Goal: Task Accomplishment & Management: Manage account settings

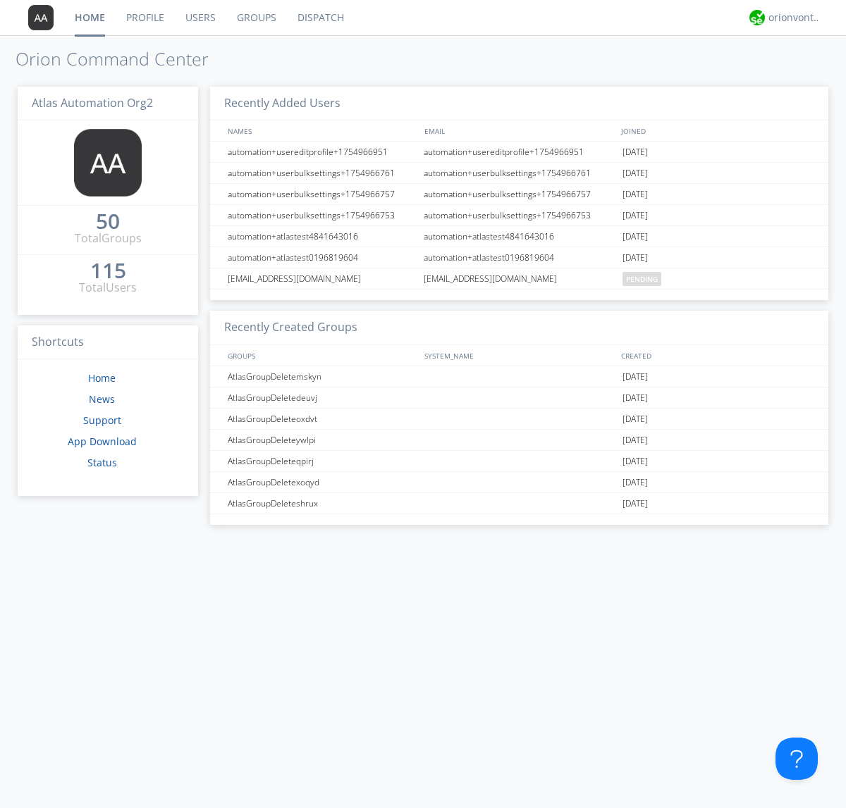
click at [199, 18] on link "Users" at bounding box center [200, 17] width 51 height 35
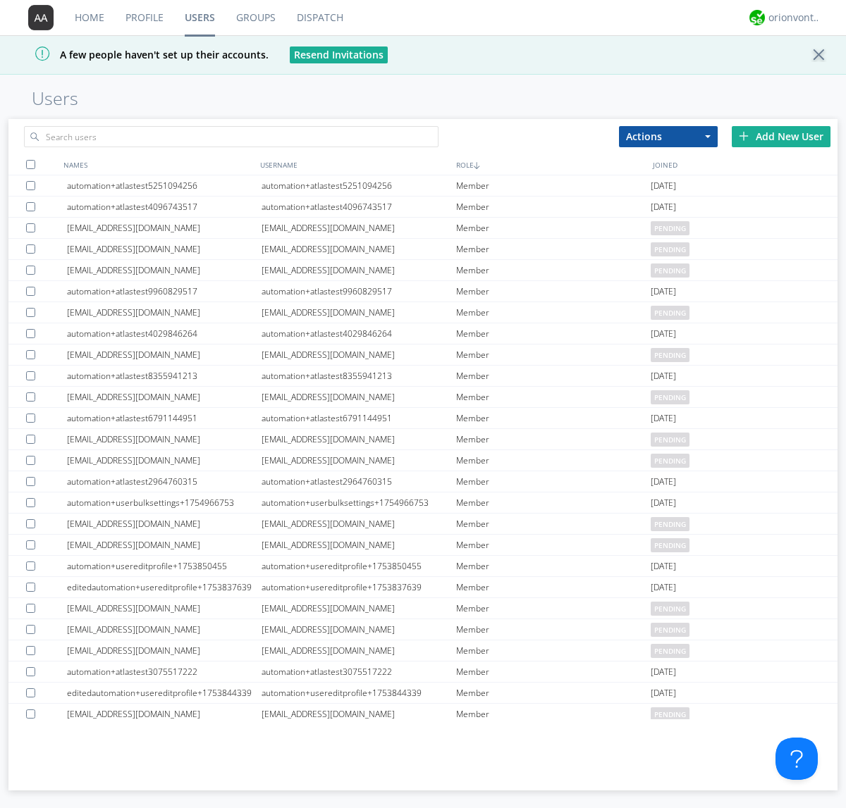
click at [781, 136] on div "Add New User" at bounding box center [780, 136] width 99 height 21
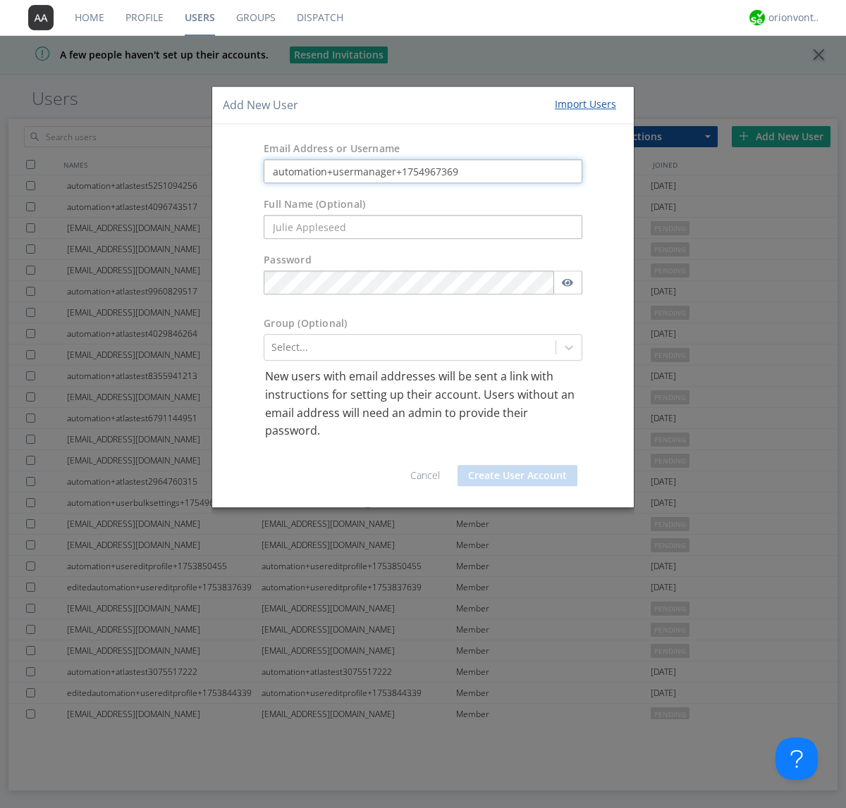
type input "automation+usermanager+1754967369"
click at [517, 475] on button "Create User Account" at bounding box center [517, 475] width 120 height 21
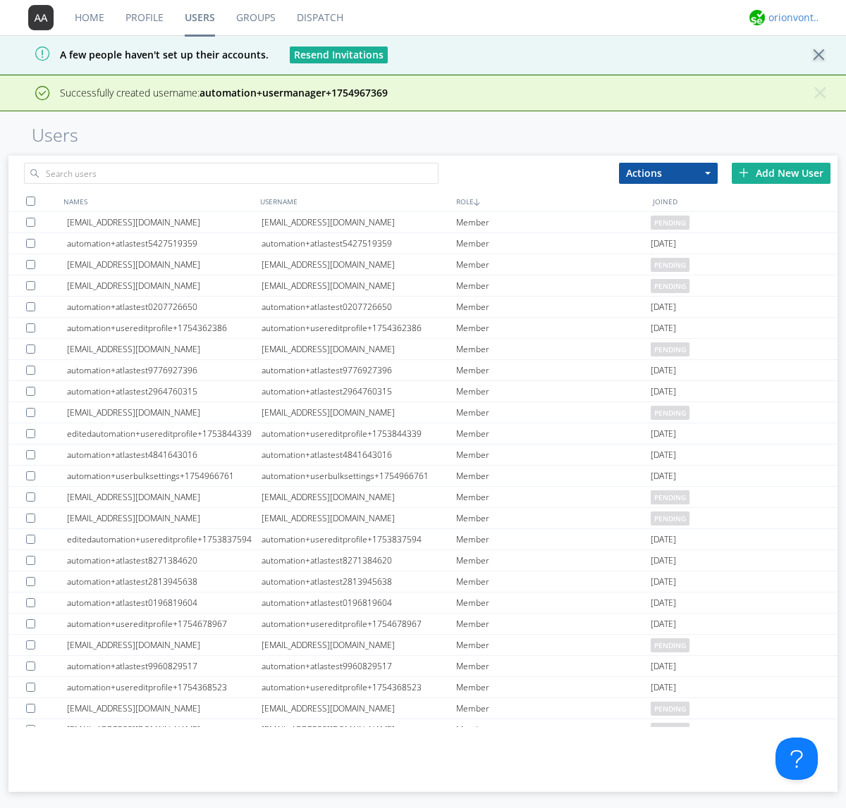
click at [791, 18] on div "orionvontas+atlas+automation+org2" at bounding box center [794, 18] width 53 height 14
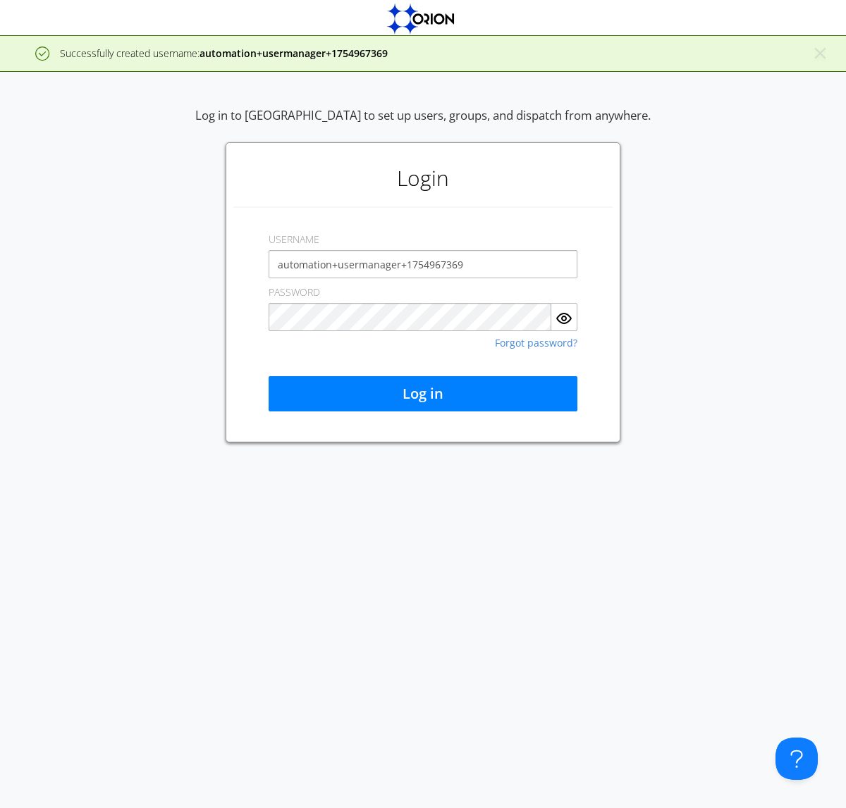
type input "automation+usermanager+1754967369"
click at [423, 394] on button "Log in" at bounding box center [422, 393] width 309 height 35
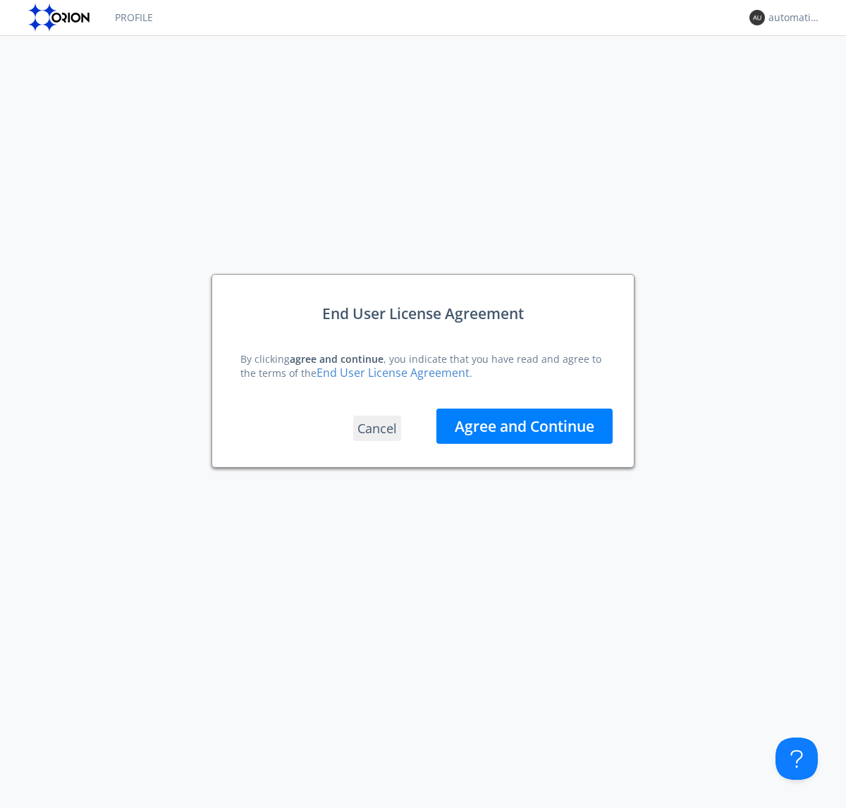
click at [524, 426] on button "Agree and Continue" at bounding box center [524, 426] width 176 height 35
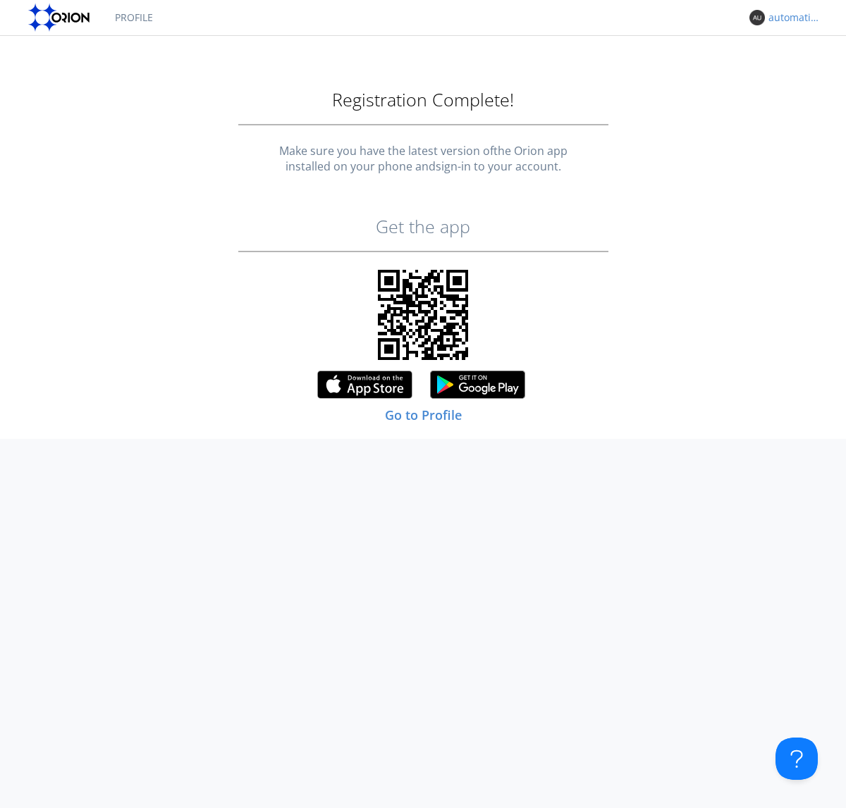
click at [791, 18] on div "automation+usermanager+1754967369" at bounding box center [794, 18] width 53 height 14
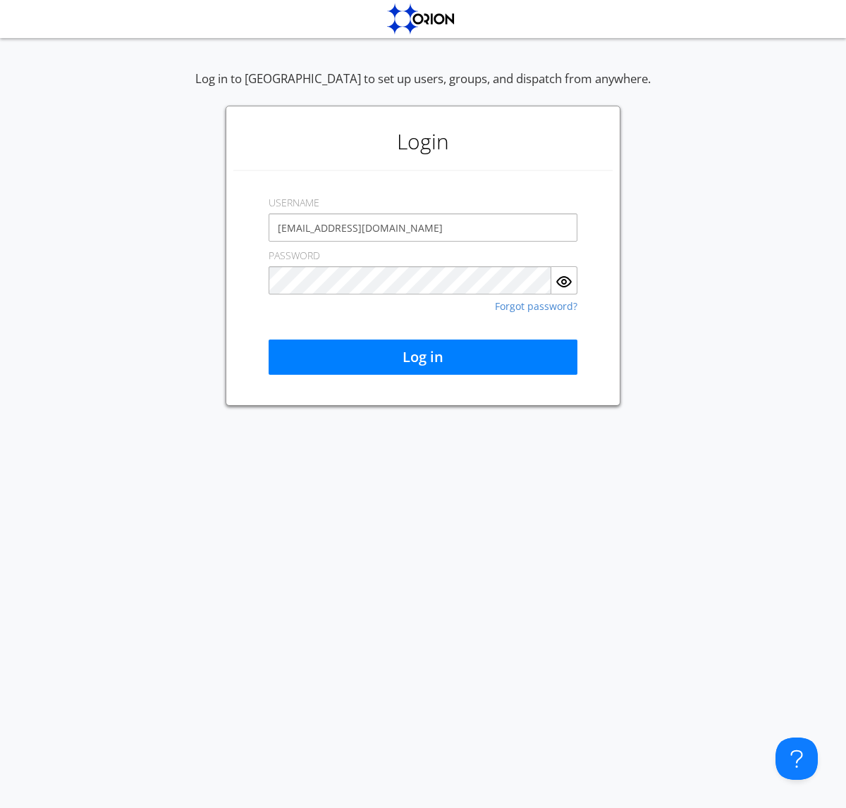
type input "[EMAIL_ADDRESS][DOMAIN_NAME]"
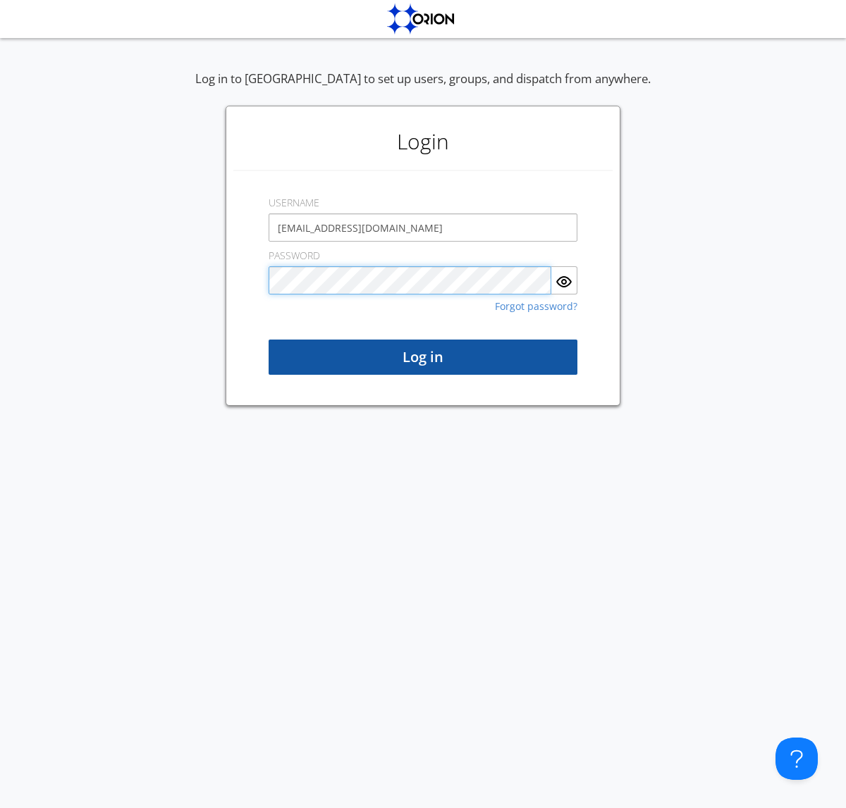
click at [423, 357] on button "Log in" at bounding box center [422, 357] width 309 height 35
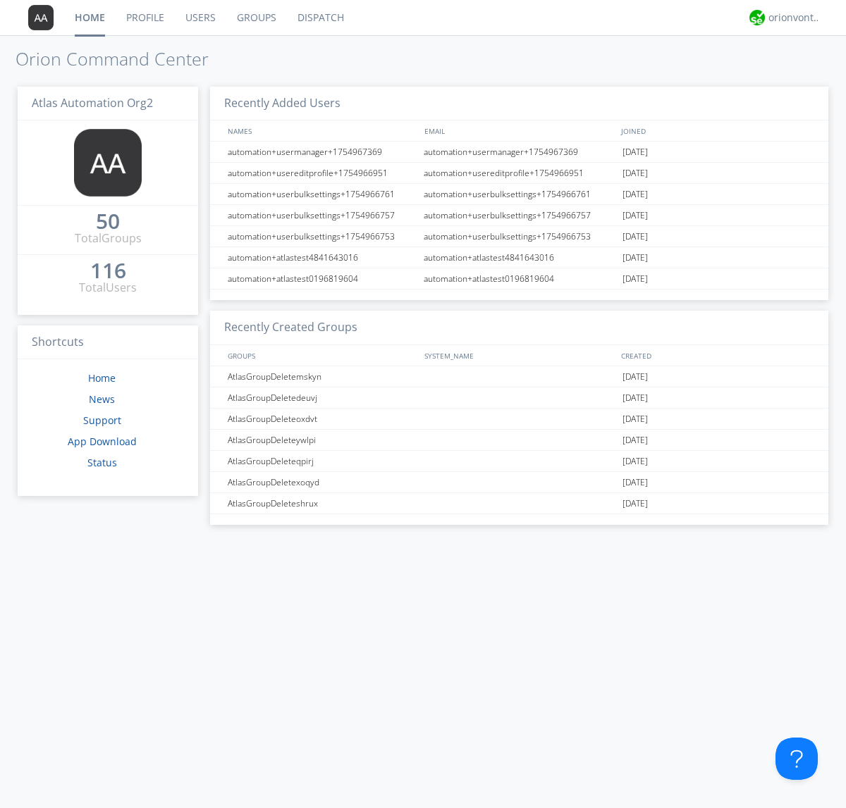
click at [199, 18] on link "Users" at bounding box center [200, 17] width 51 height 35
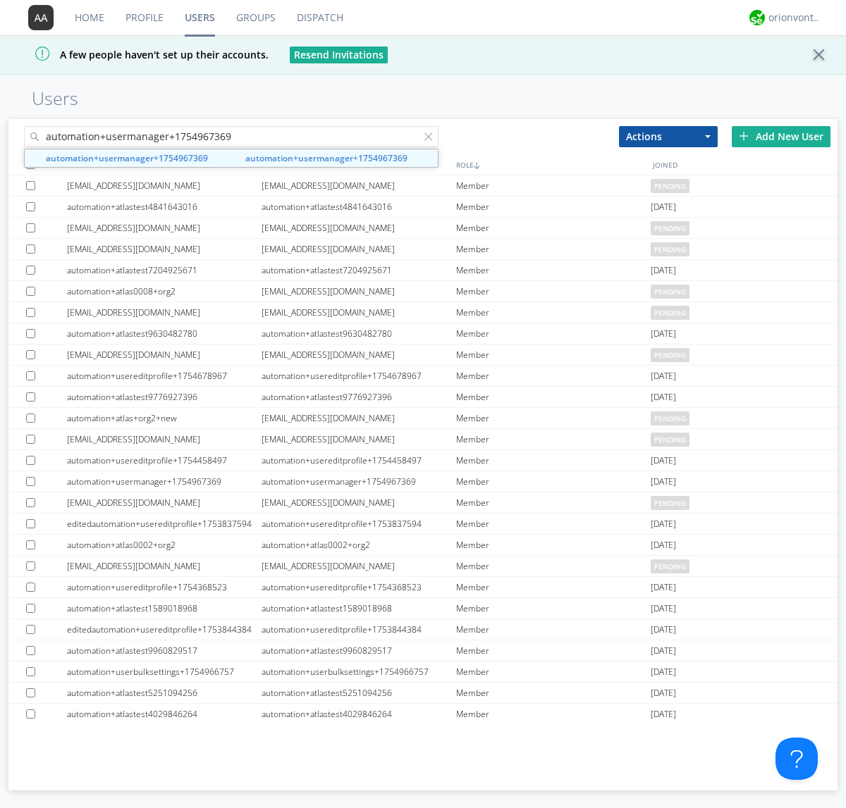
type input "automation+usermanager+1754967369"
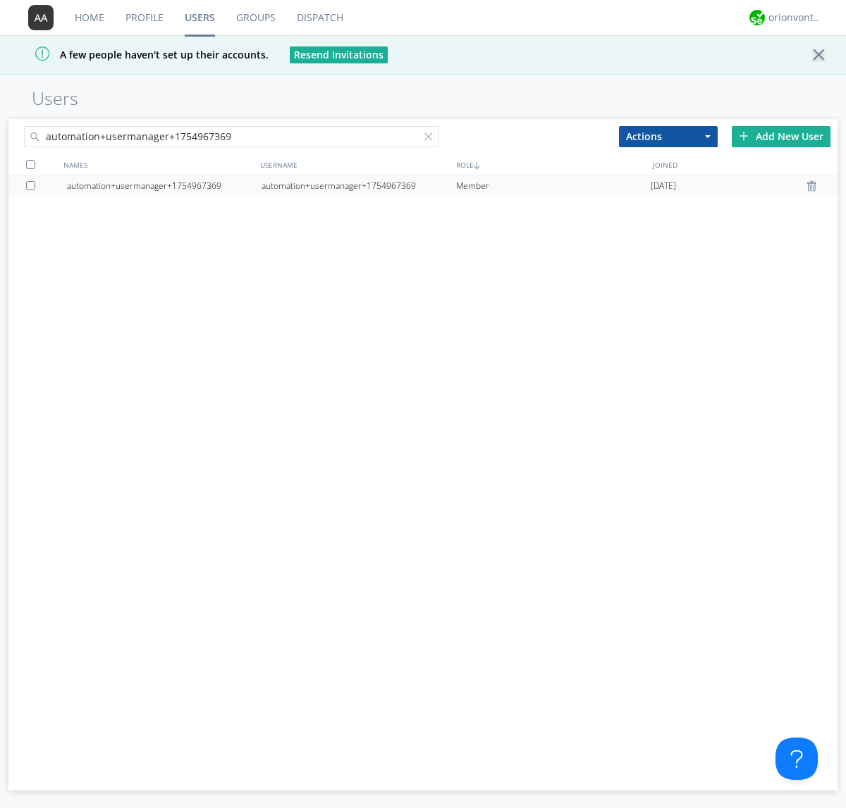
click at [358, 185] on div "automation+usermanager+1754967369" at bounding box center [358, 185] width 194 height 21
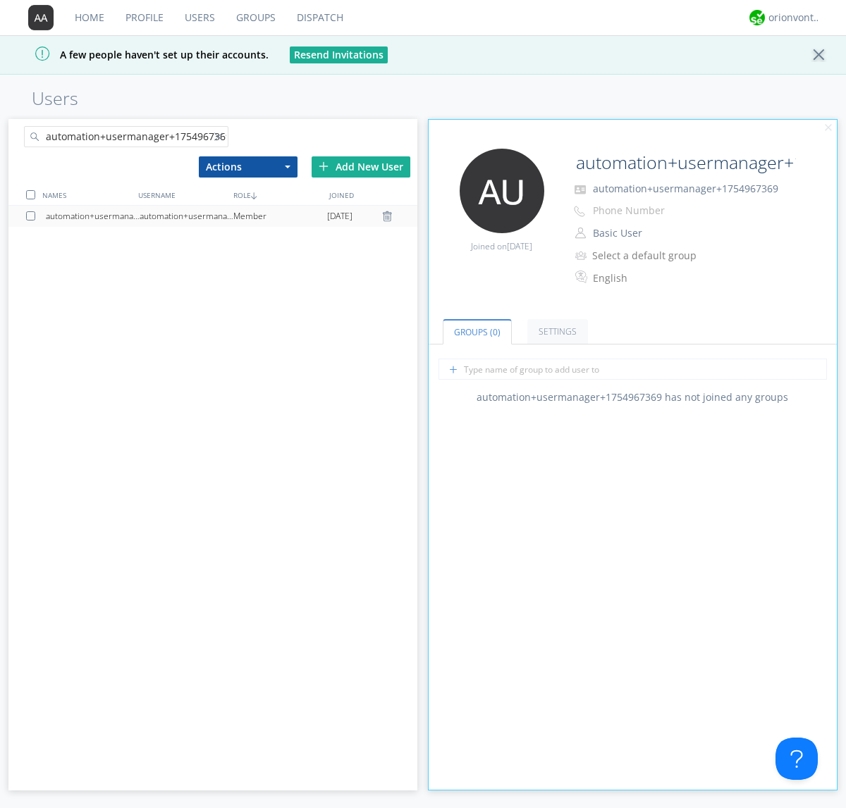
click at [657, 233] on button "Basic User" at bounding box center [658, 233] width 141 height 20
click at [0, 0] on link "Manager" at bounding box center [0, 0] width 0 height 0
click at [791, 18] on div "orionvontas+atlas+automation+org2" at bounding box center [794, 18] width 53 height 14
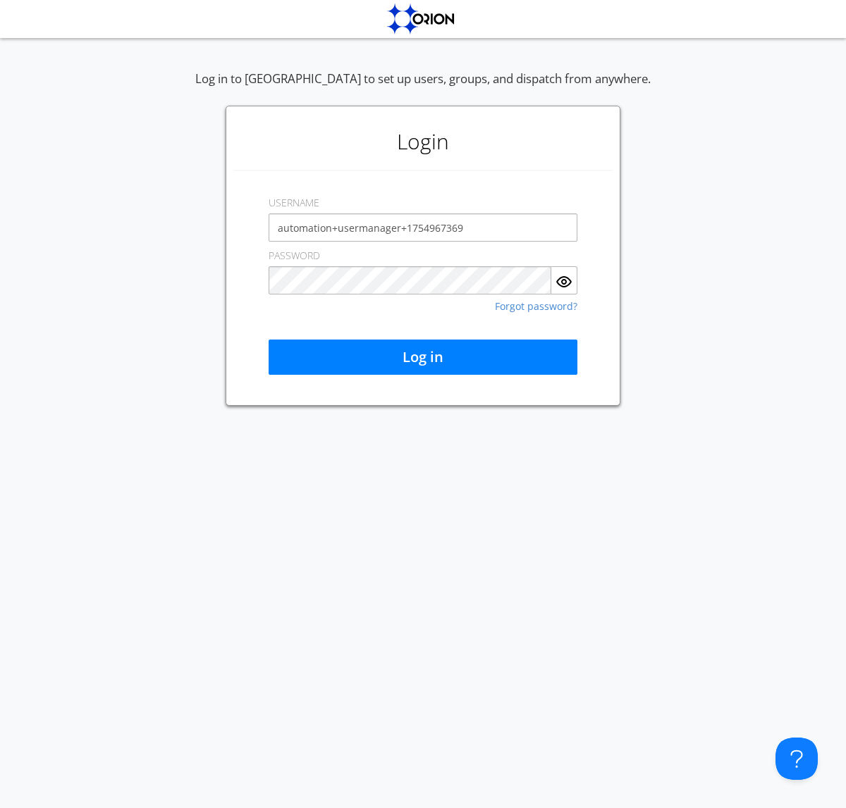
type input "automation+usermanager+1754967369"
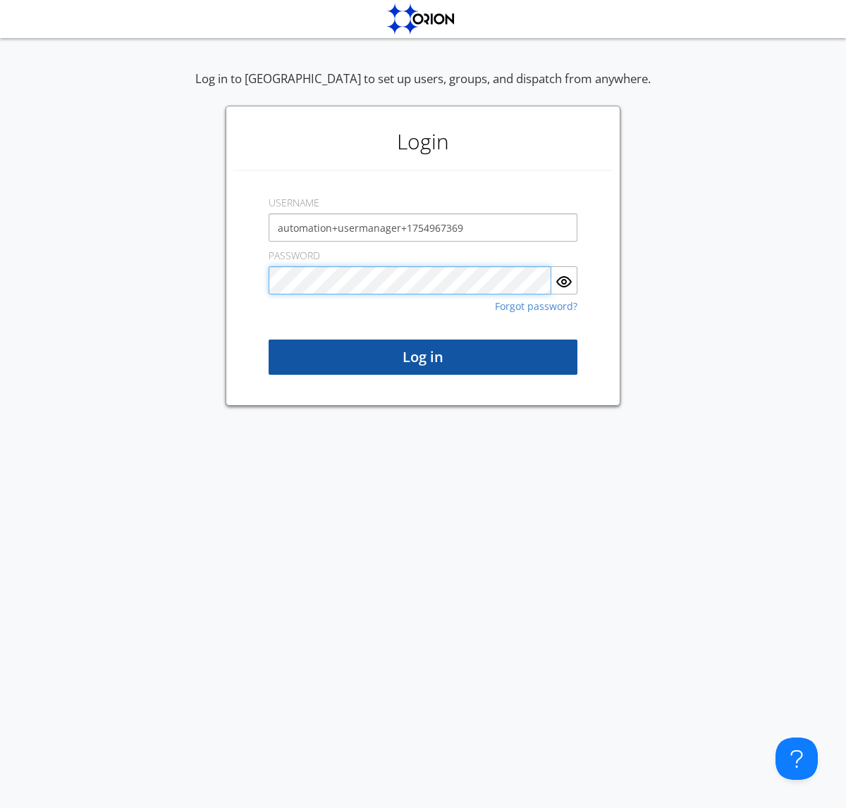
click at [423, 357] on button "Log in" at bounding box center [422, 357] width 309 height 35
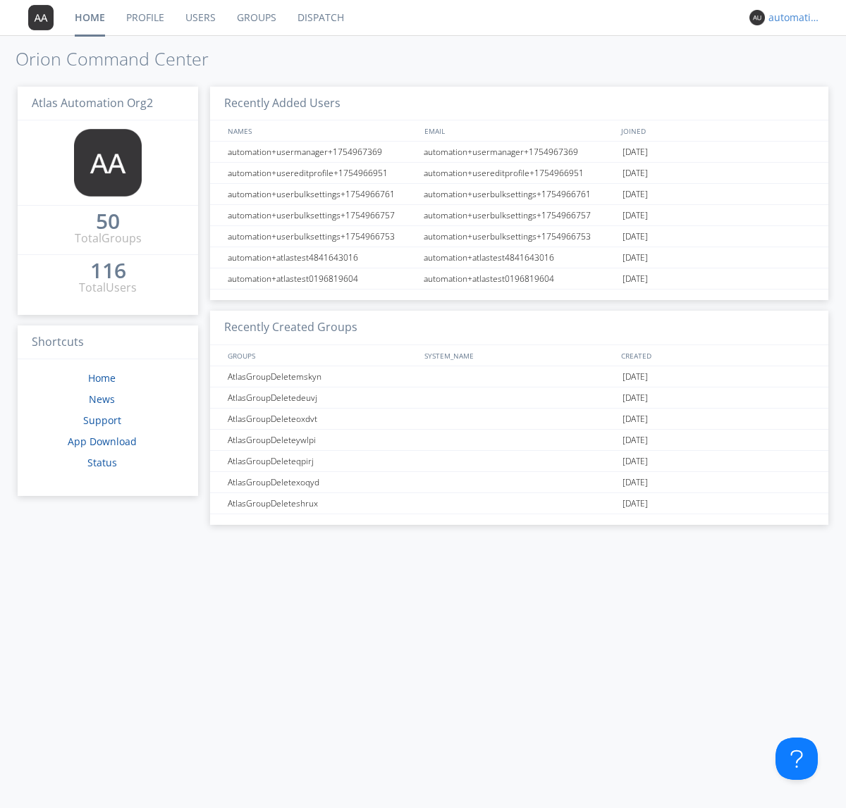
click at [791, 18] on div "automation+usermanager+1754967369" at bounding box center [794, 18] width 53 height 14
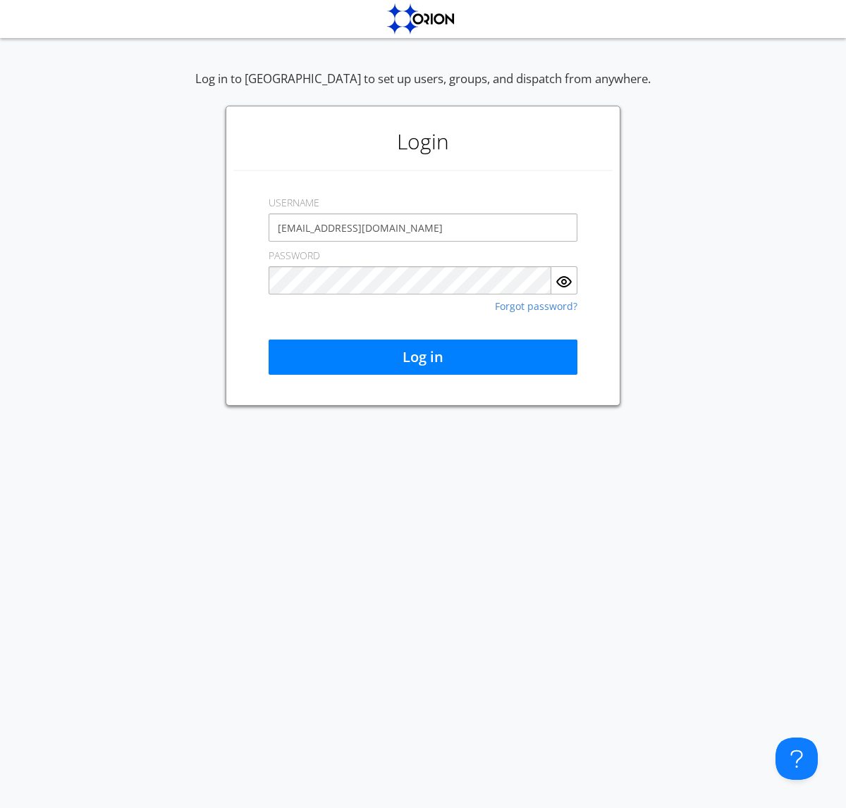
type input "[EMAIL_ADDRESS][DOMAIN_NAME]"
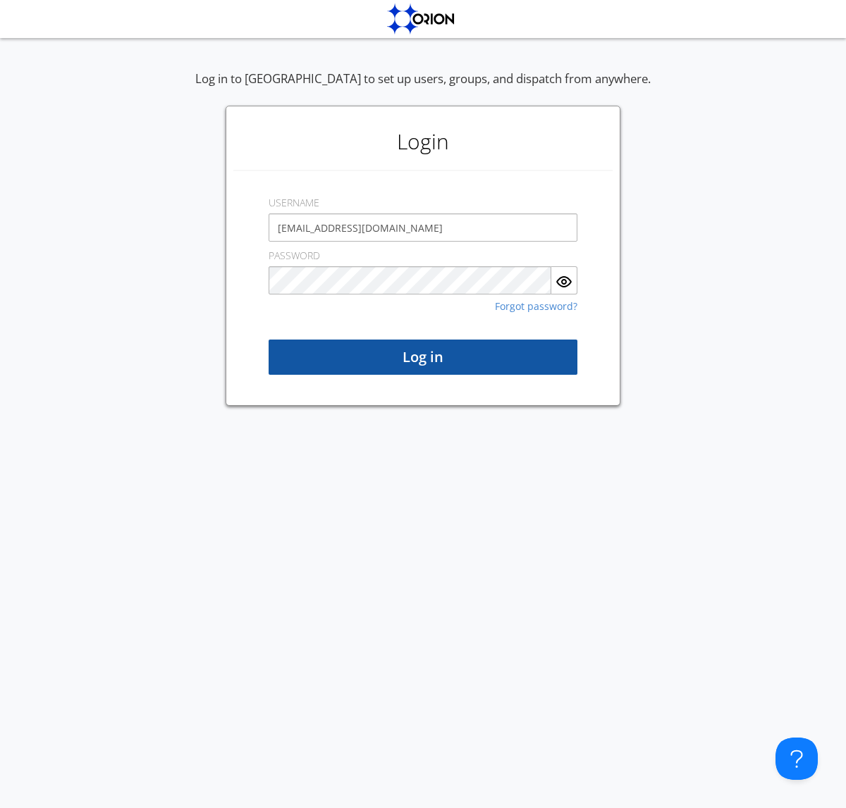
click at [423, 357] on button "Log in" at bounding box center [422, 357] width 309 height 35
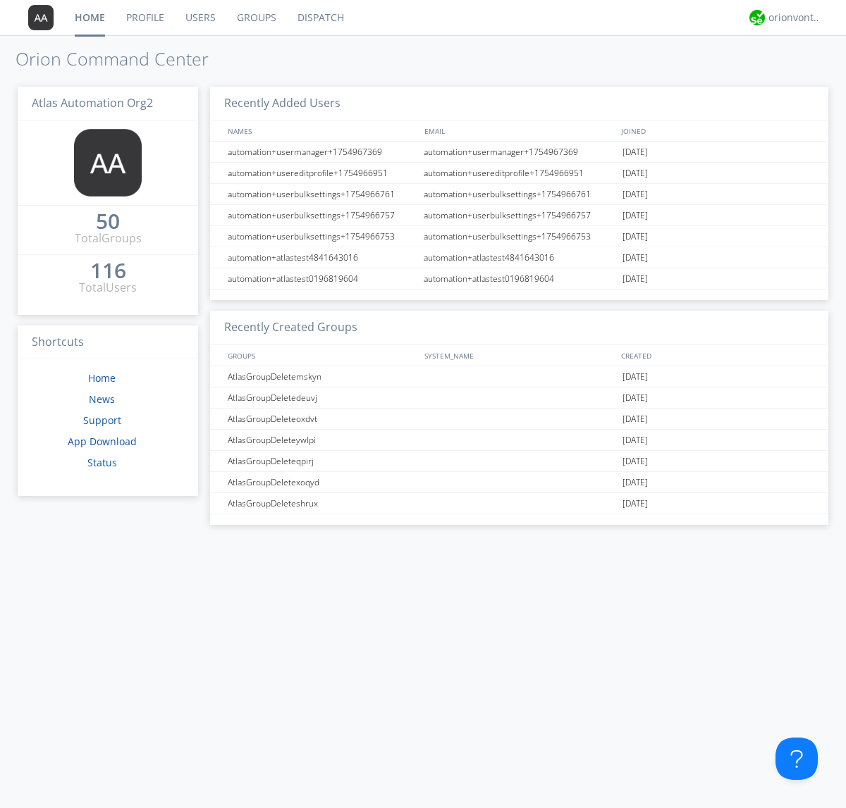
click at [199, 18] on link "Users" at bounding box center [200, 17] width 51 height 35
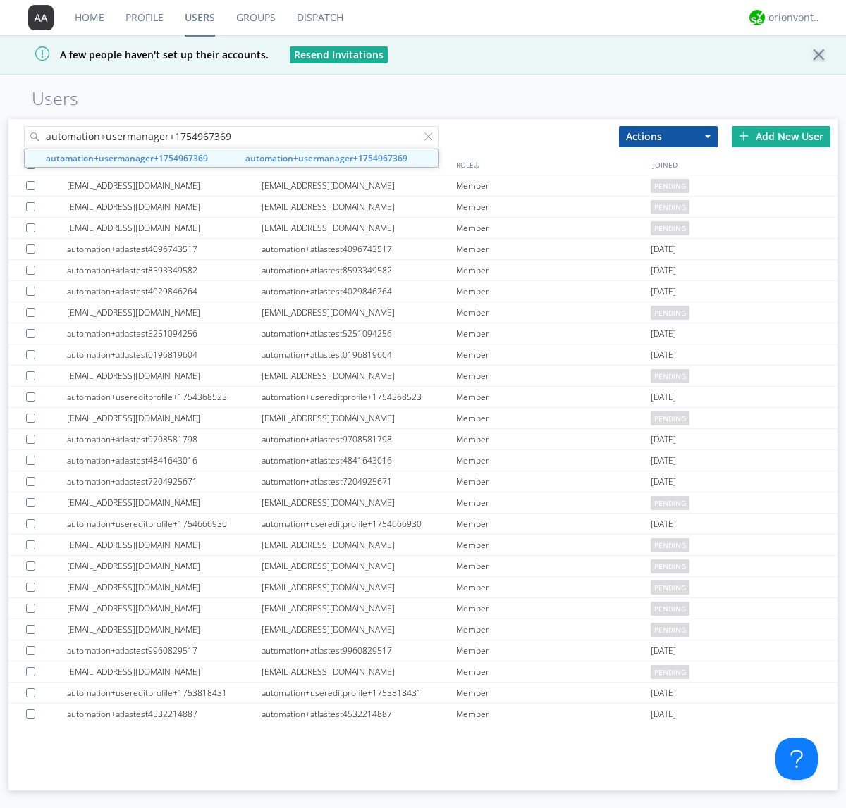
type input "automation+usermanager+1754967369"
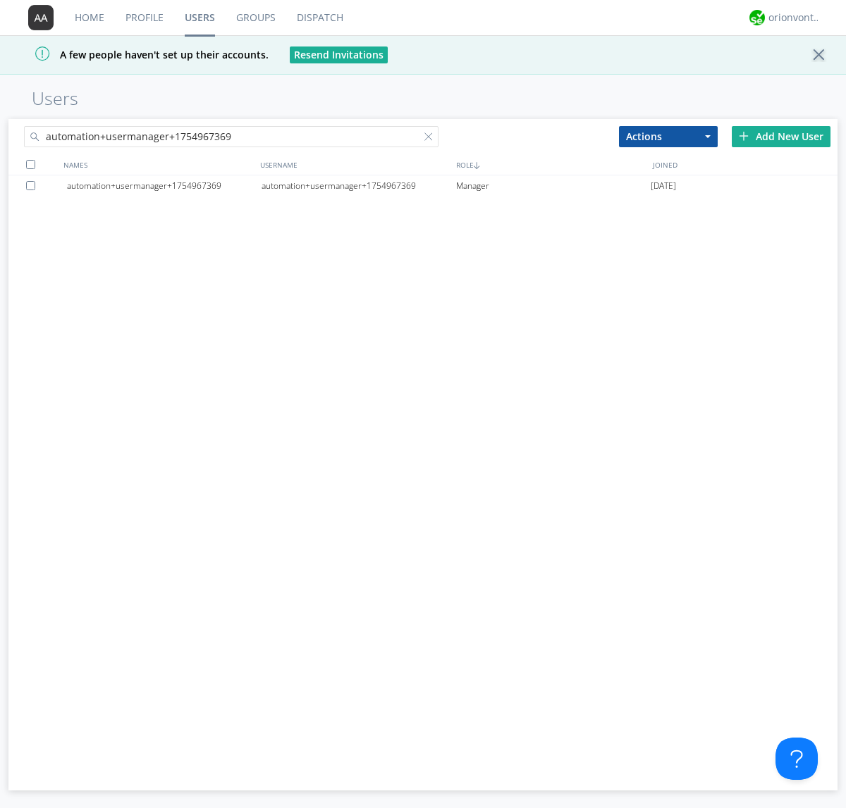
click at [33, 185] on div at bounding box center [33, 185] width 14 height 9
click at [668, 136] on button "Actions" at bounding box center [668, 136] width 99 height 21
click at [668, 178] on link "Delete User" at bounding box center [667, 179] width 97 height 18
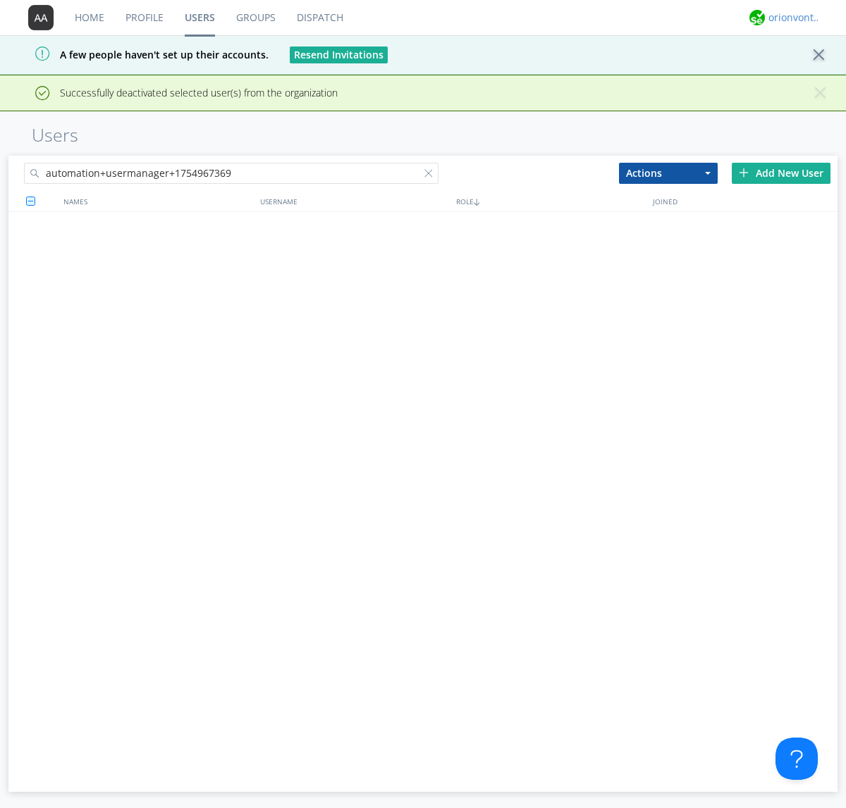
click at [791, 18] on div "orionvontas+atlas+automation+org2" at bounding box center [794, 18] width 53 height 14
